Goal: Task Accomplishment & Management: Use online tool/utility

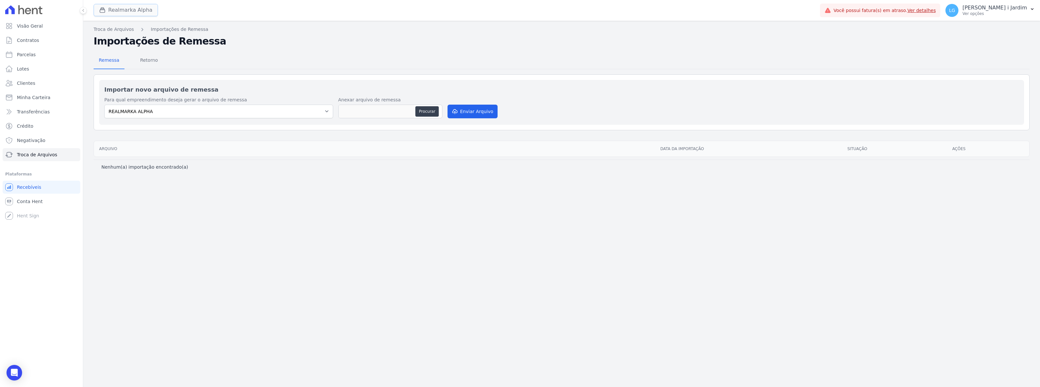
click at [115, 14] on button "Realmarka Alpha" at bounding box center [126, 10] width 64 height 12
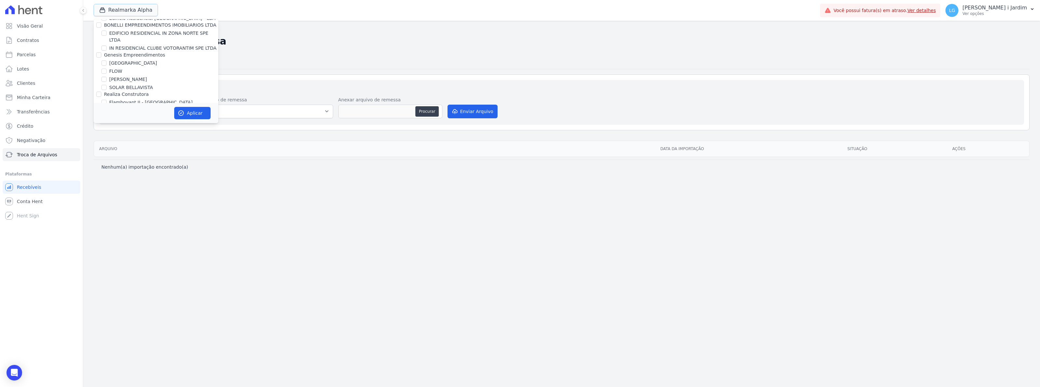
scroll to position [934, 0]
click at [619, 259] on div "Troca de Arquivos Importações de Remessa Importações de Remessa Remessa Retorno…" at bounding box center [561, 204] width 957 height 366
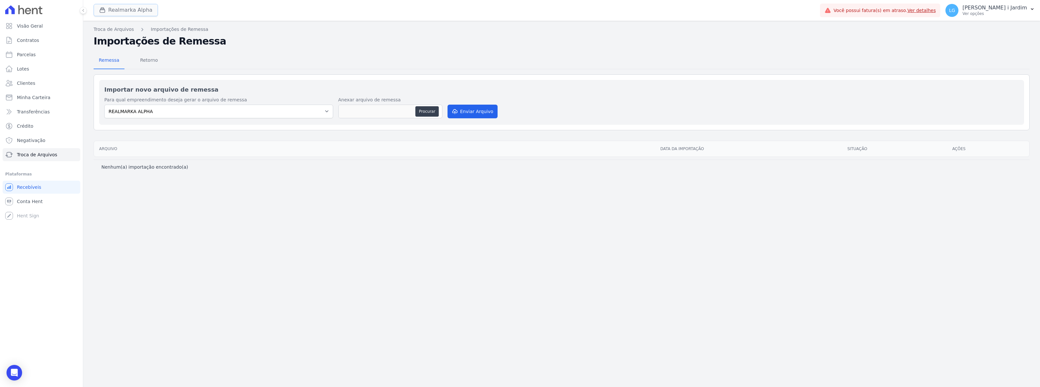
click at [134, 12] on button "Realmarka Alpha" at bounding box center [126, 10] width 64 height 12
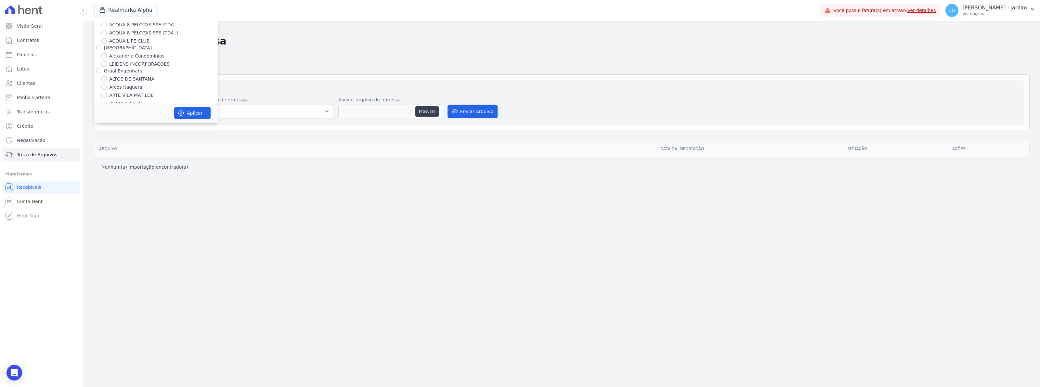
scroll to position [0, 0]
click at [118, 64] on label "ACQUA 8 PELOTAS SPE LTDA II" at bounding box center [143, 67] width 69 height 7
click at [107, 64] on input "ACQUA 8 PELOTAS SPE LTDA II" at bounding box center [103, 66] width 5 height 5
click at [118, 64] on label "ACQUA 8 PELOTAS SPE LTDA II" at bounding box center [143, 67] width 69 height 7
click at [107, 64] on input "ACQUA 8 PELOTAS SPE LTDA II" at bounding box center [103, 66] width 5 height 5
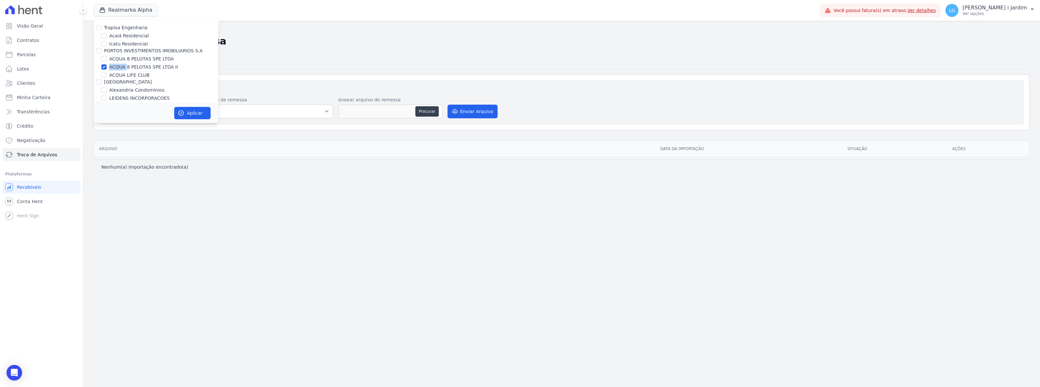
checkbox input "false"
click at [123, 74] on label "ACQUA LIFE CLUB" at bounding box center [129, 75] width 40 height 7
click at [107, 74] on input "ACQUA LIFE CLUB" at bounding box center [103, 74] width 5 height 5
checkbox input "true"
click at [191, 114] on button "Aplicar" at bounding box center [192, 113] width 36 height 12
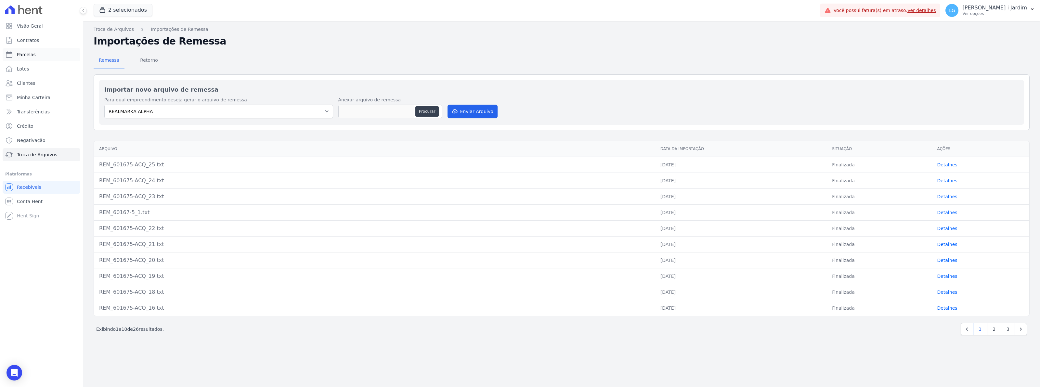
click at [40, 56] on link "Parcelas" at bounding box center [42, 54] width 78 height 13
select select
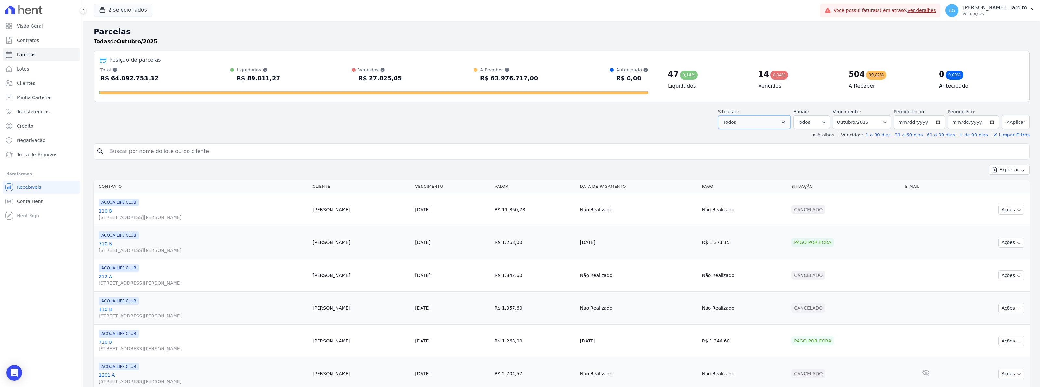
click at [764, 123] on button "Todos" at bounding box center [754, 122] width 73 height 14
click at [754, 141] on label "Selecionar todos" at bounding box center [750, 138] width 38 height 5
click at [728, 141] on input "Selecionar todos" at bounding box center [725, 138] width 5 height 5
checkbox input "false"
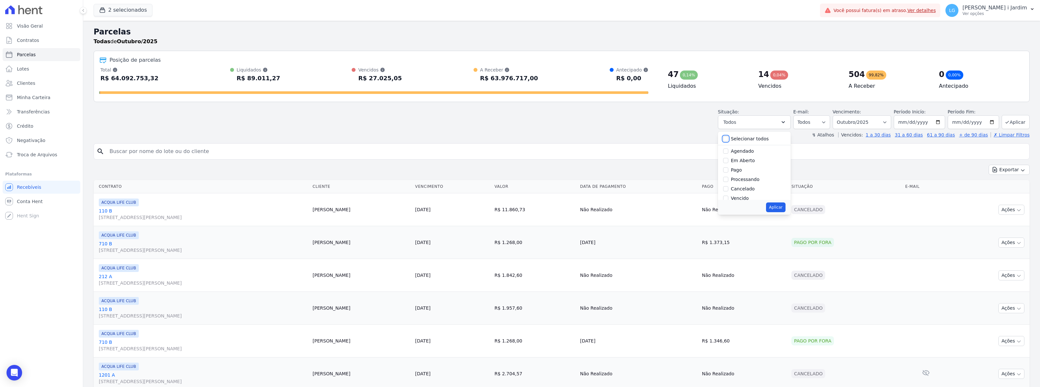
checkbox input "false"
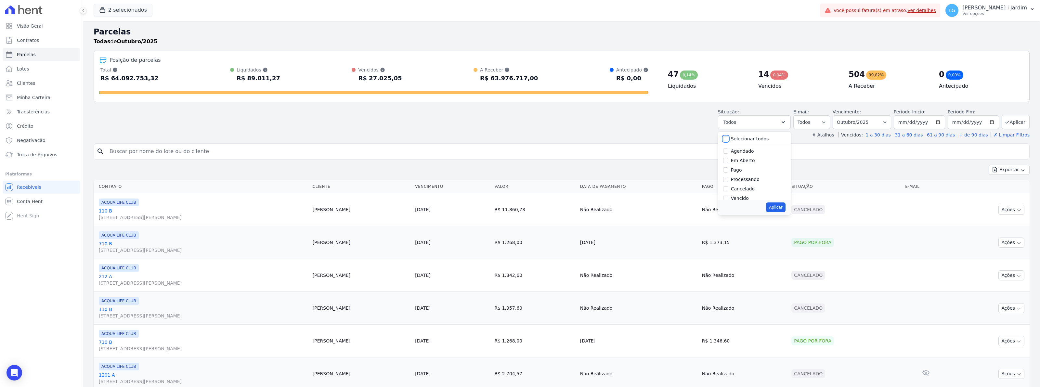
checkbox input "false"
click at [748, 141] on label "Selecionar todos" at bounding box center [750, 138] width 38 height 5
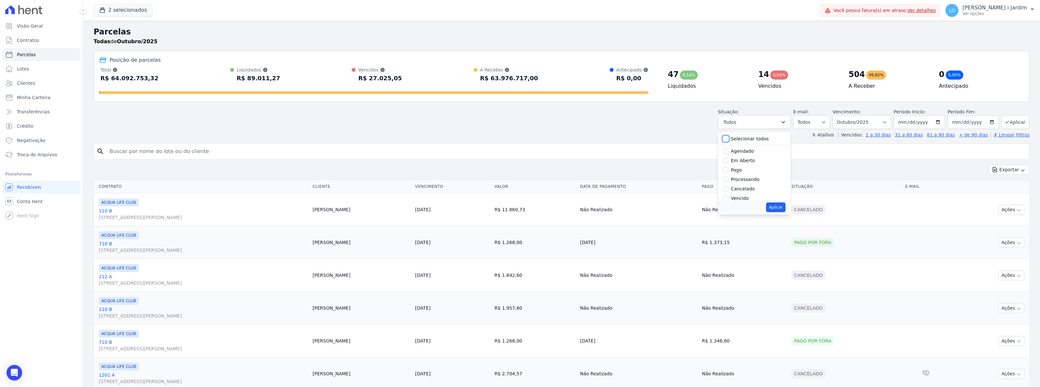
click at [728, 141] on input "Selecionar todos" at bounding box center [725, 138] width 5 height 5
checkbox input "true"
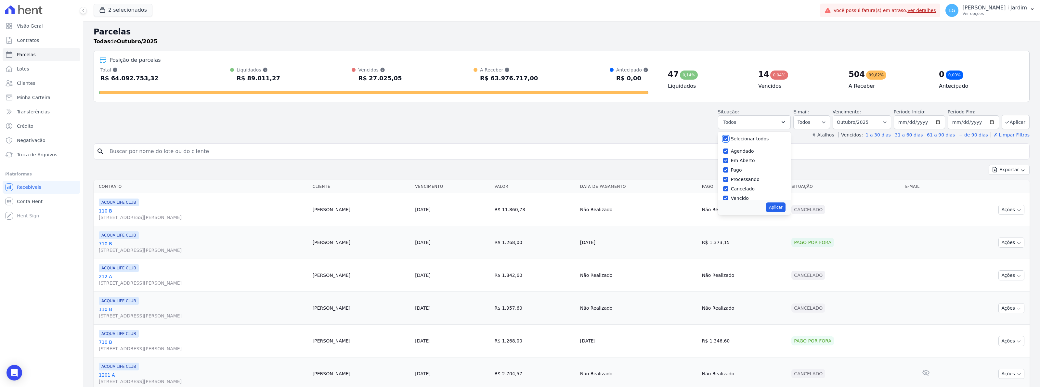
checkbox input "true"
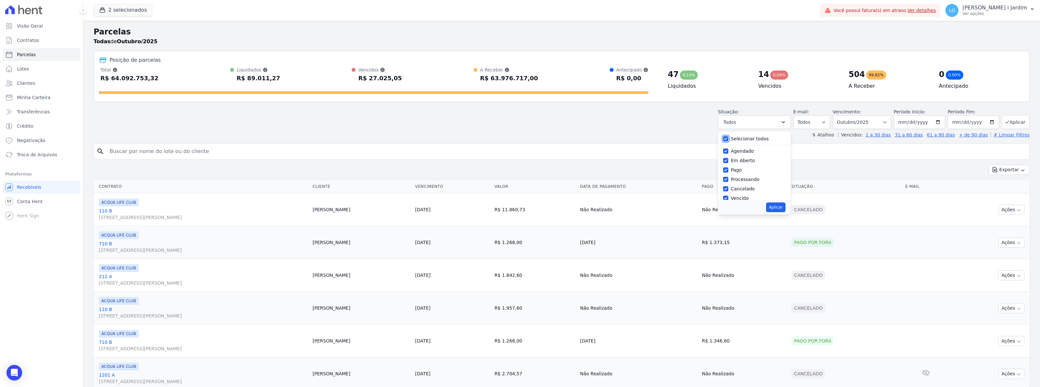
checkbox input "true"
click at [774, 209] on button "Aplicar" at bounding box center [775, 207] width 19 height 10
select select "scheduled"
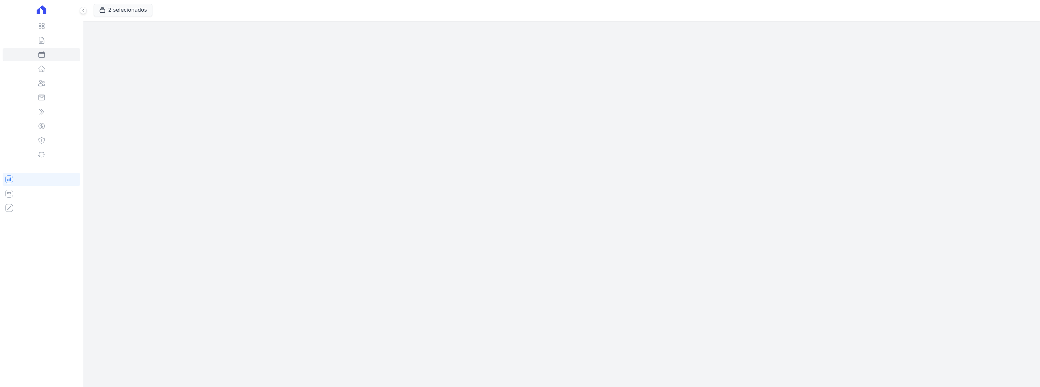
select select
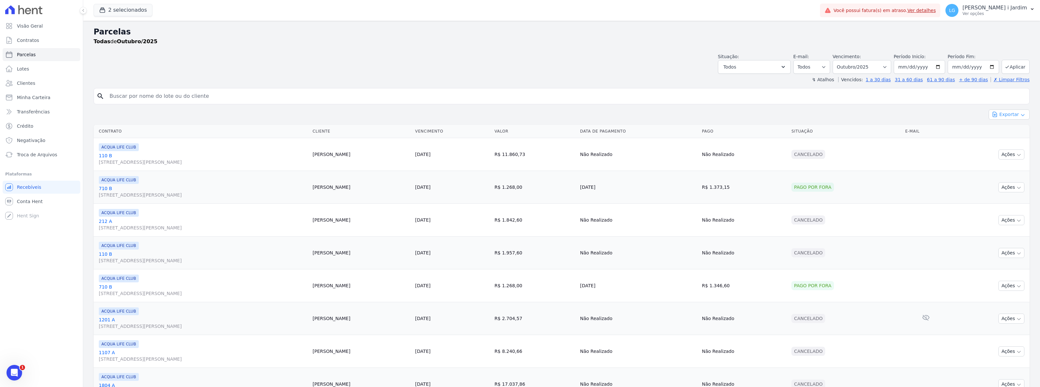
click at [1020, 113] on icon "button" at bounding box center [1022, 114] width 5 height 5
click at [1011, 142] on span "Exportar CSV" at bounding box center [1008, 141] width 34 height 6
click at [1003, 140] on span "Exportar CSV" at bounding box center [1008, 141] width 34 height 6
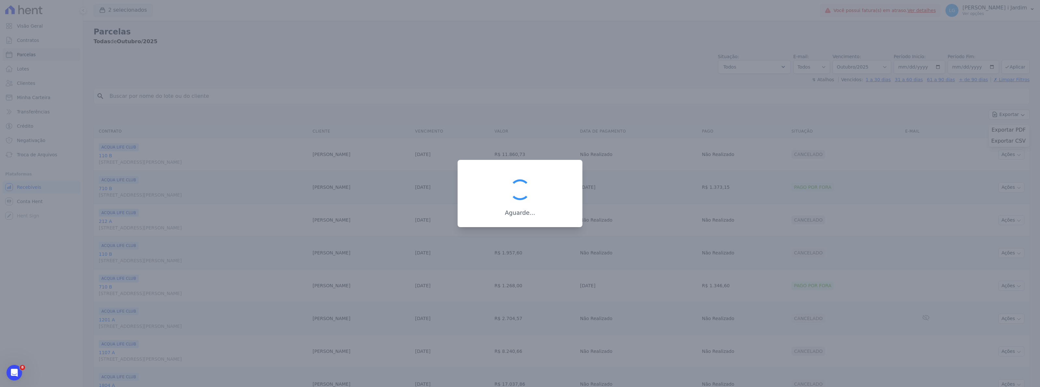
click at [499, 101] on div at bounding box center [520, 193] width 1040 height 387
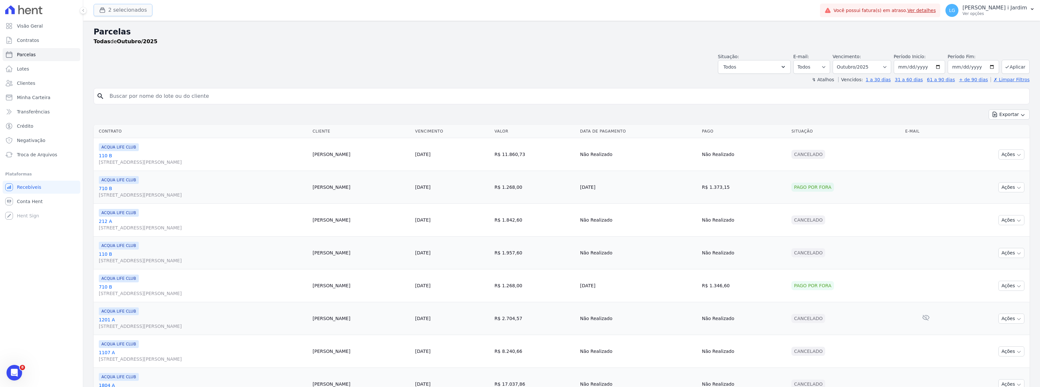
click at [130, 15] on button "2 selecionados" at bounding box center [123, 10] width 59 height 12
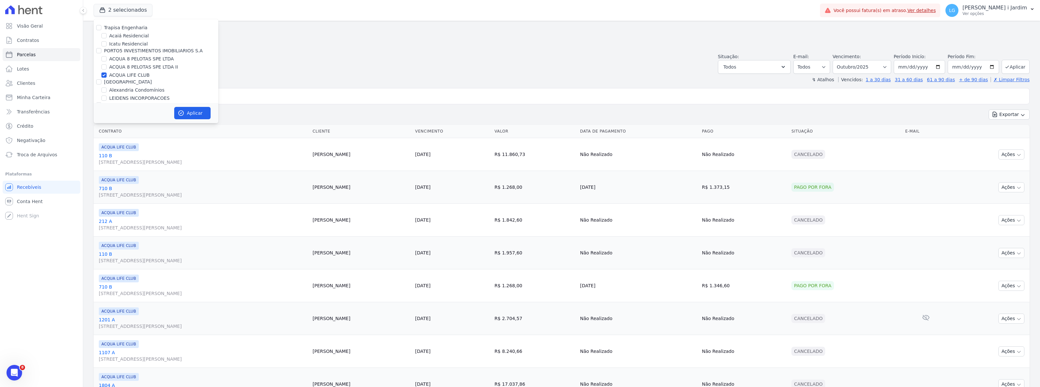
click at [127, 77] on label "ACQUA LIFE CLUB" at bounding box center [129, 75] width 40 height 7
click at [107, 77] on input "ACQUA LIFE CLUB" at bounding box center [103, 74] width 5 height 5
checkbox input "false"
click at [131, 67] on label "ACQUA 8 PELOTAS SPE LTDA II" at bounding box center [143, 67] width 69 height 7
click at [107, 67] on input "ACQUA 8 PELOTAS SPE LTDA II" at bounding box center [103, 66] width 5 height 5
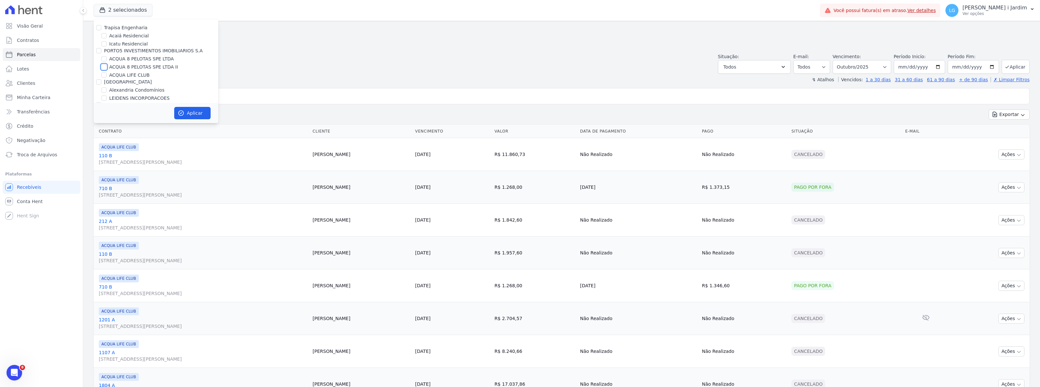
checkbox input "true"
click at [129, 58] on label "ACQUA 8 PELOTAS SPE LTDA" at bounding box center [141, 59] width 65 height 7
click at [107, 58] on input "ACQUA 8 PELOTAS SPE LTDA" at bounding box center [103, 58] width 5 height 5
checkbox input "true"
click at [178, 112] on icon "button" at bounding box center [181, 113] width 6 height 6
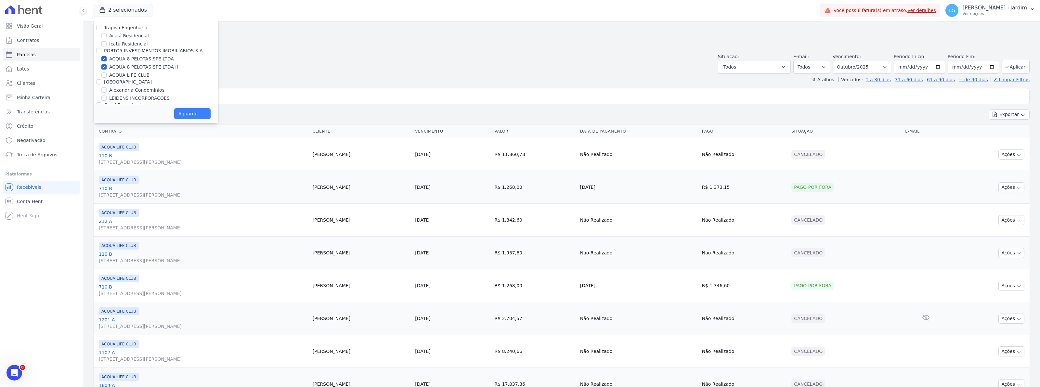
select select
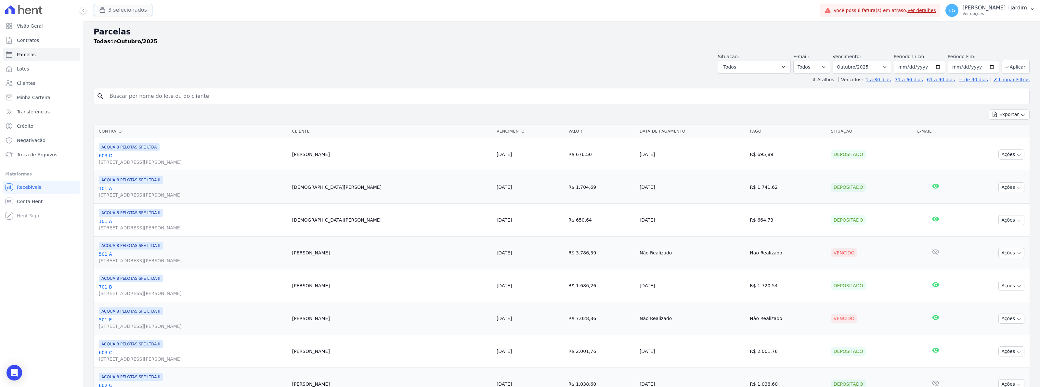
click at [130, 10] on button "3 selecionados" at bounding box center [123, 10] width 59 height 12
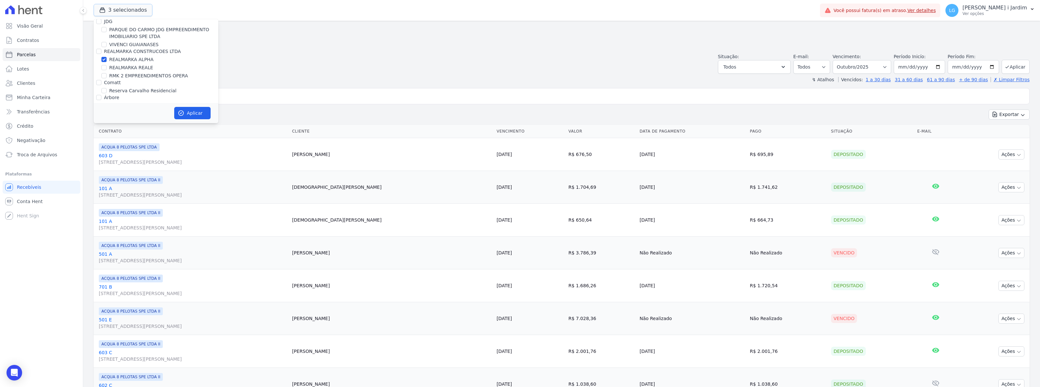
scroll to position [1422, 0]
click at [126, 97] on label "REALMARKA ALPHA" at bounding box center [131, 100] width 44 height 7
click at [107, 97] on input "REALMARKA ALPHA" at bounding box center [103, 99] width 5 height 5
checkbox input "false"
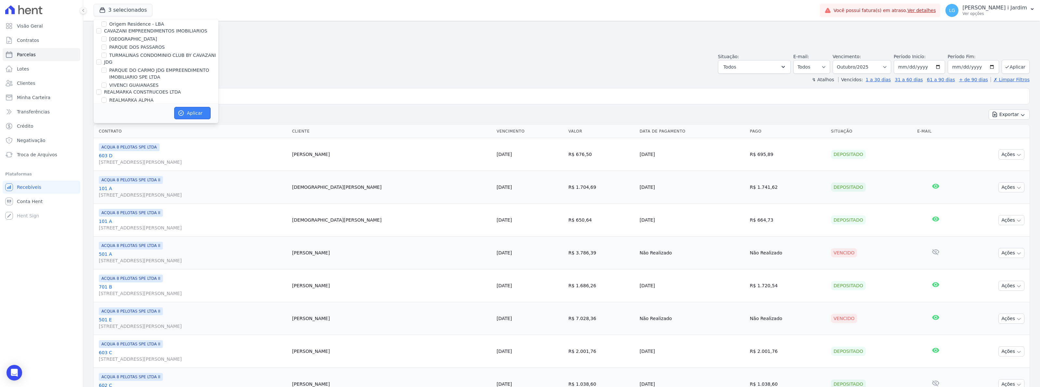
click at [194, 108] on button "Aplicar" at bounding box center [192, 113] width 36 height 12
select select
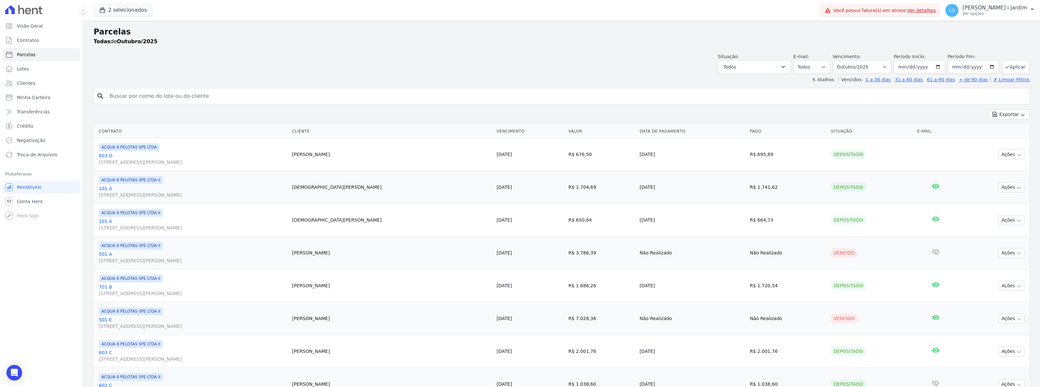
click at [576, 13] on div "2 selecionados Trapisa Engenharia Acaiá Residencial Icatu Residencial PORTO5 IN…" at bounding box center [456, 10] width 724 height 21
click at [779, 88] on div "search" at bounding box center [562, 96] width 936 height 16
click at [1008, 117] on button "Exportar" at bounding box center [1009, 115] width 41 height 10
click at [1012, 140] on span "Exportar CSV" at bounding box center [1008, 141] width 34 height 6
click at [651, 67] on div "Situação: Agendado Em Aberto Pago Processando Cancelado Vencido Transferindo De…" at bounding box center [562, 62] width 936 height 23
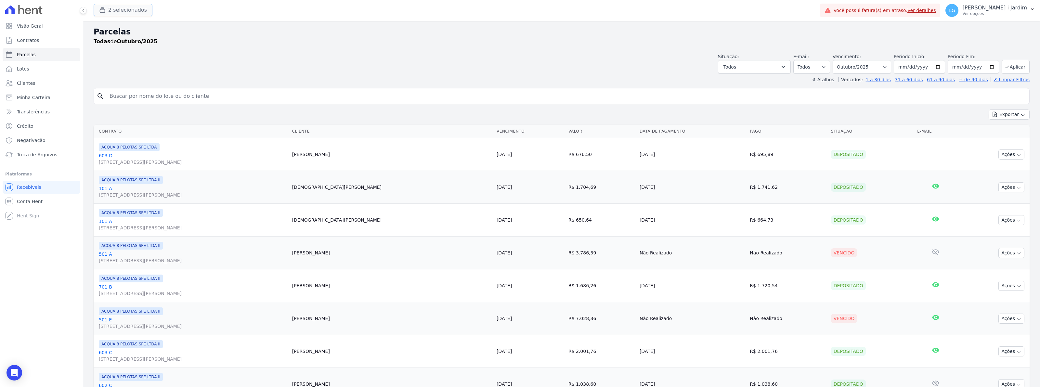
click at [116, 13] on button "2 selecionados" at bounding box center [123, 10] width 59 height 12
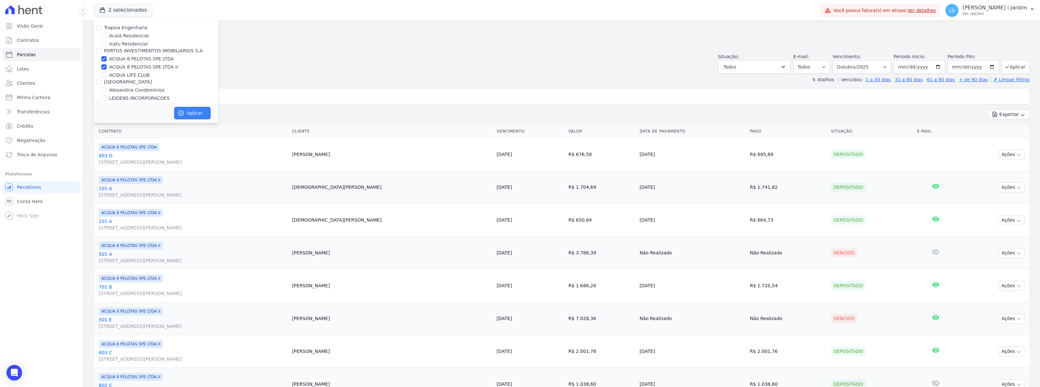
click at [193, 111] on button "Aplicar" at bounding box center [192, 113] width 36 height 12
click at [542, 56] on div "Situação: Agendado Em Aberto Pago Processando Cancelado Vencido Transferindo De…" at bounding box center [562, 62] width 936 height 23
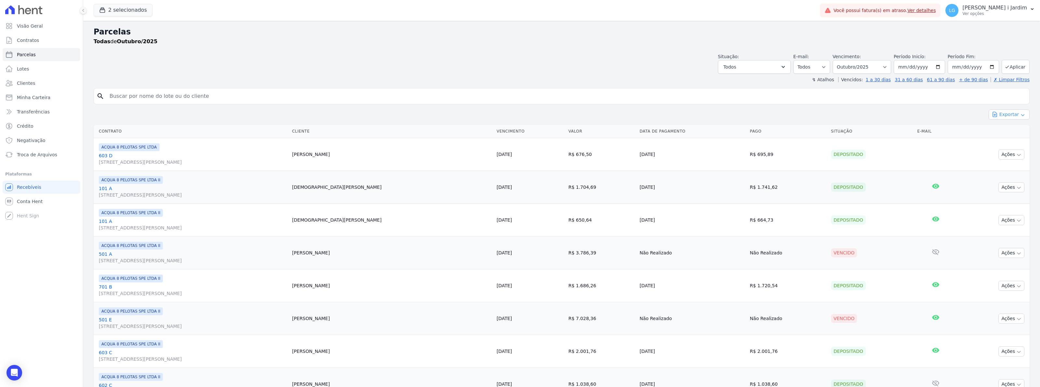
select select
click at [1003, 115] on button "Exportar" at bounding box center [1009, 115] width 41 height 10
click at [996, 144] on span "Exportar CSV" at bounding box center [1008, 141] width 34 height 6
